Goal: Task Accomplishment & Management: Complete application form

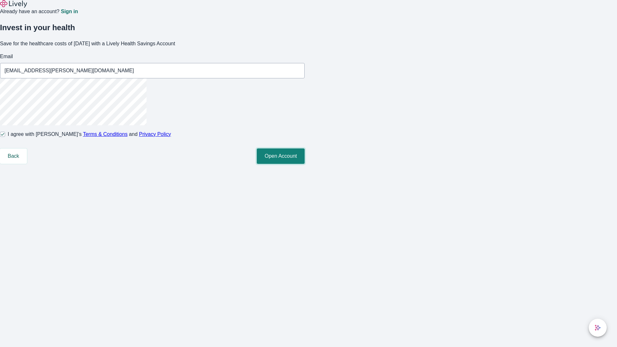
click at [305, 164] on button "Open Account" at bounding box center [281, 155] width 48 height 15
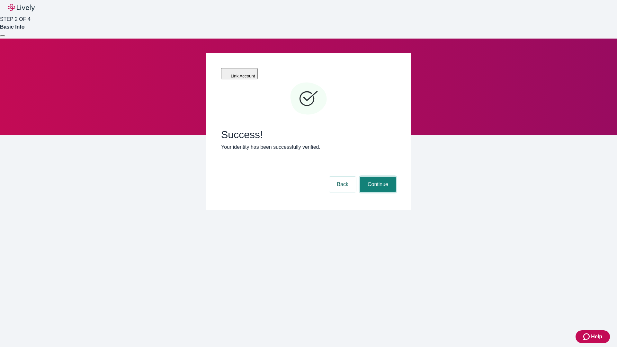
click at [377, 177] on button "Continue" at bounding box center [378, 184] width 36 height 15
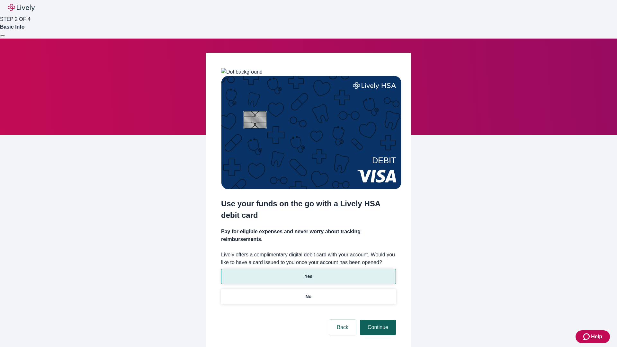
click at [308, 273] on p "Yes" at bounding box center [309, 276] width 8 height 7
click at [377, 320] on button "Continue" at bounding box center [378, 327] width 36 height 15
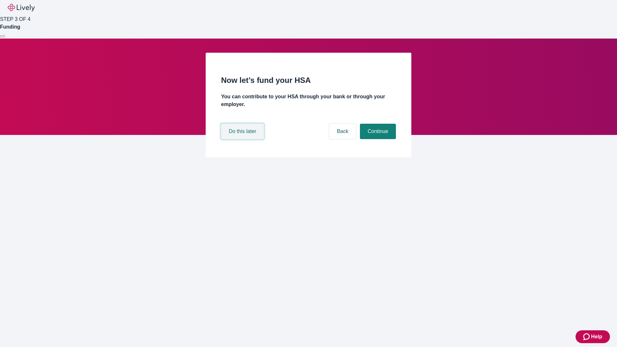
click at [243, 139] on button "Do this later" at bounding box center [242, 131] width 43 height 15
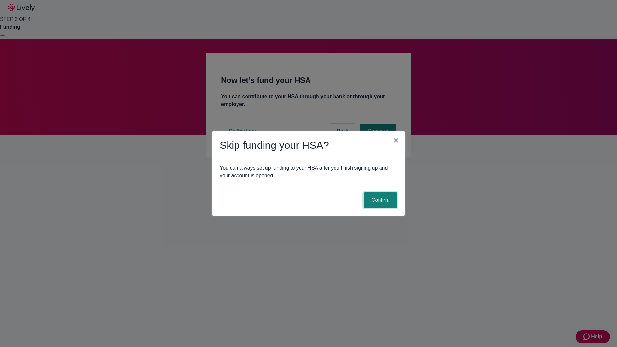
click at [380, 200] on button "Confirm" at bounding box center [380, 200] width 33 height 15
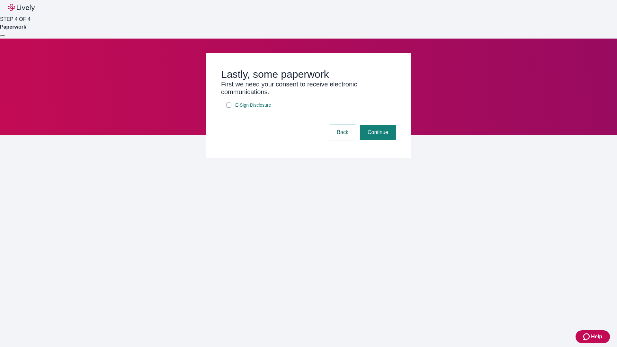
click at [229, 108] on input "E-Sign Disclosure" at bounding box center [228, 105] width 5 height 5
checkbox input "true"
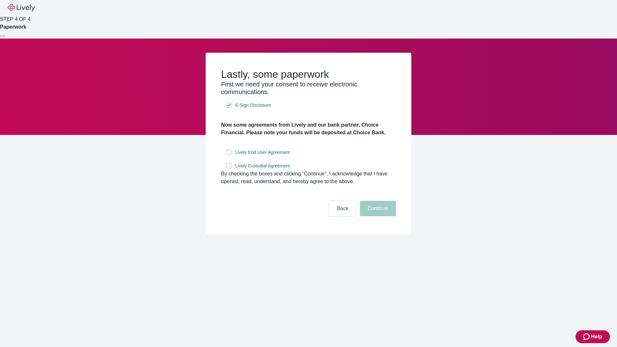
click at [229, 155] on input "Lively End User Agreement" at bounding box center [228, 152] width 5 height 5
checkbox input "true"
click at [229, 168] on input "Lively Custodial Agreement" at bounding box center [228, 165] width 5 height 5
checkbox input "true"
click at [377, 216] on button "Continue" at bounding box center [378, 208] width 36 height 15
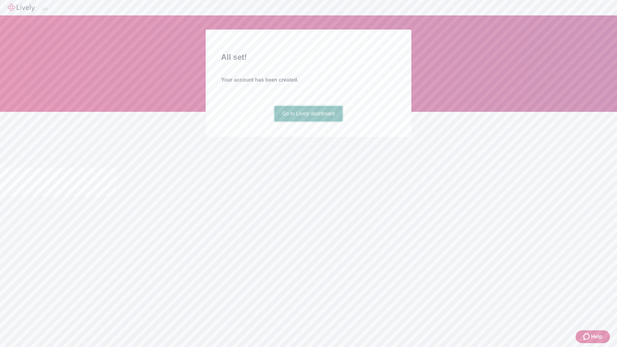
click at [308, 121] on link "Go to Lively dashboard" at bounding box center [308, 113] width 68 height 15
